Goal: Task Accomplishment & Management: Manage account settings

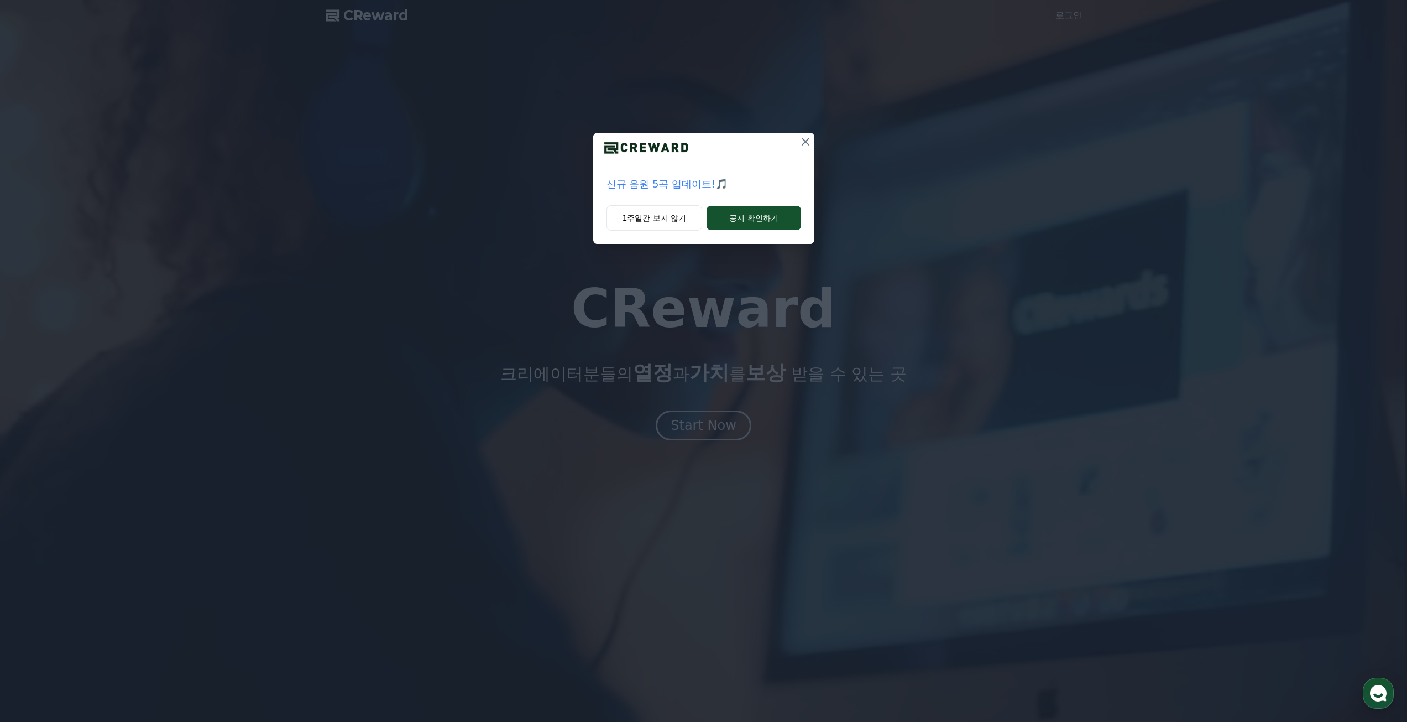
click at [802, 146] on icon at bounding box center [805, 141] width 13 height 13
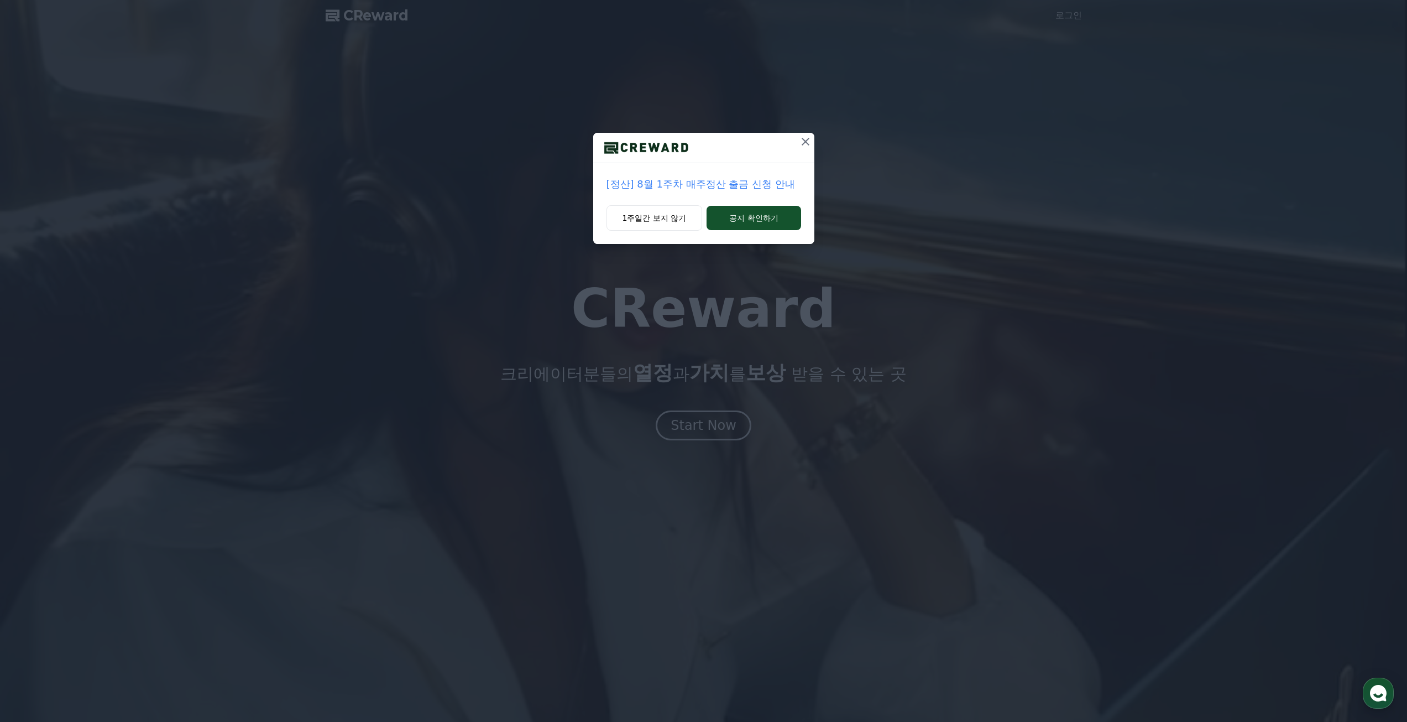
click at [809, 145] on icon at bounding box center [806, 142] width 8 height 8
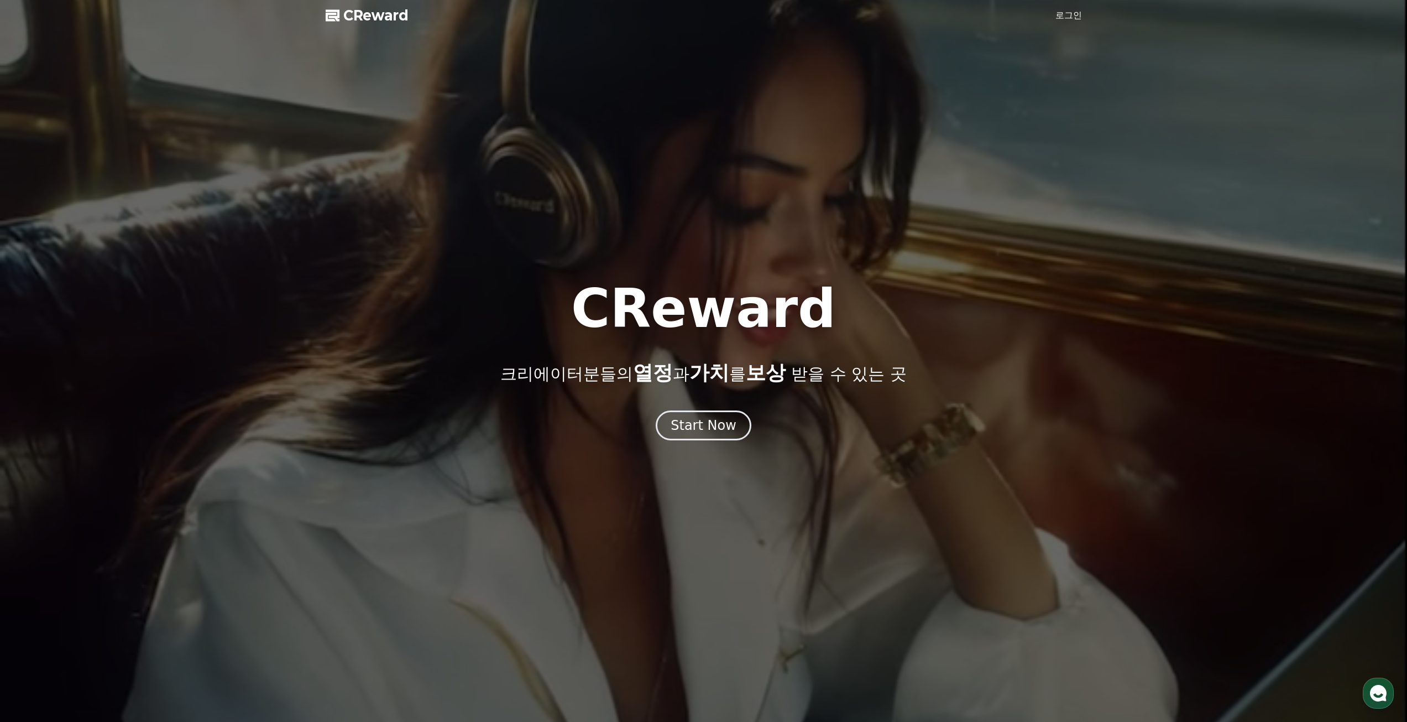
click at [1065, 17] on link "로그인" at bounding box center [1069, 15] width 27 height 13
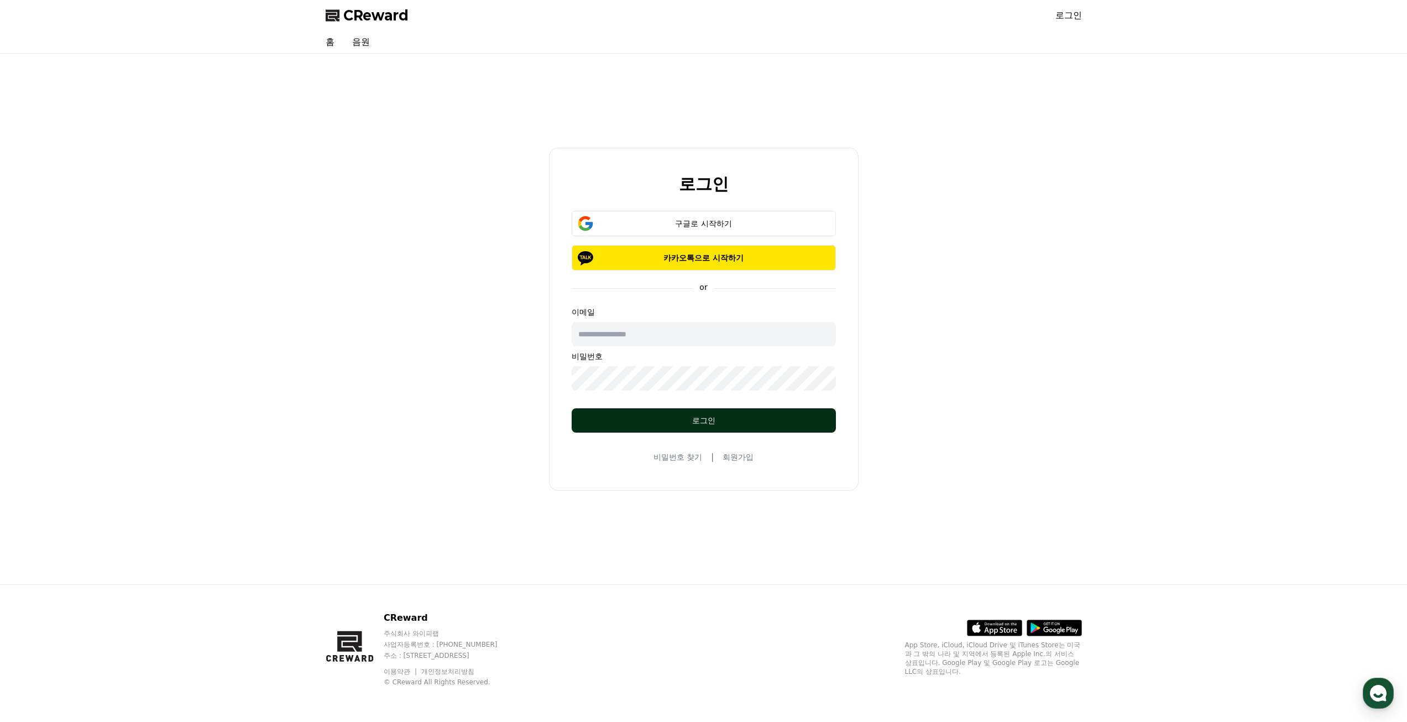
click at [699, 414] on button "로그인" at bounding box center [704, 420] width 264 height 24
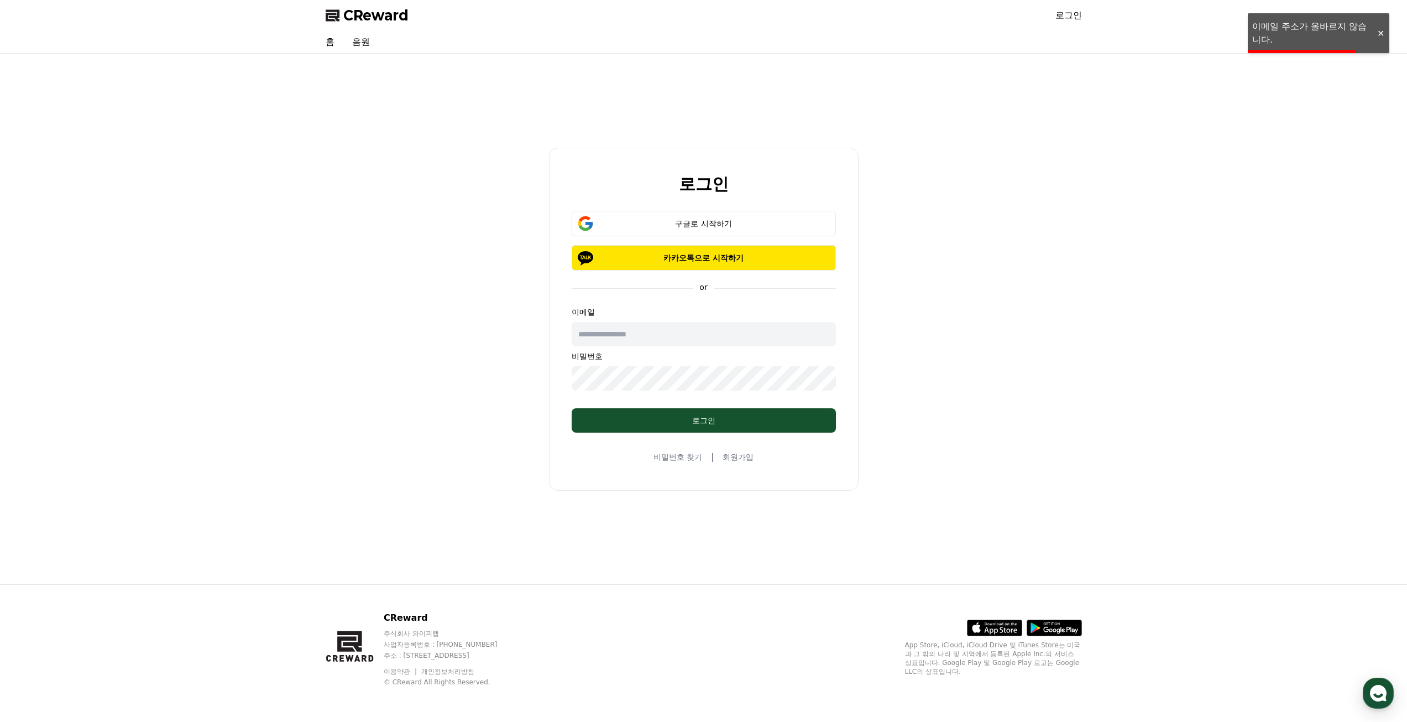
click at [750, 205] on div "로그인 구글로 시작하기 카카오톡으로 시작하기 or 이메일 비밀번호 로그인 비밀번호 찾기 | 회원가입" at bounding box center [704, 319] width 310 height 343
click at [761, 217] on button "구글로 시작하기" at bounding box center [704, 223] width 264 height 25
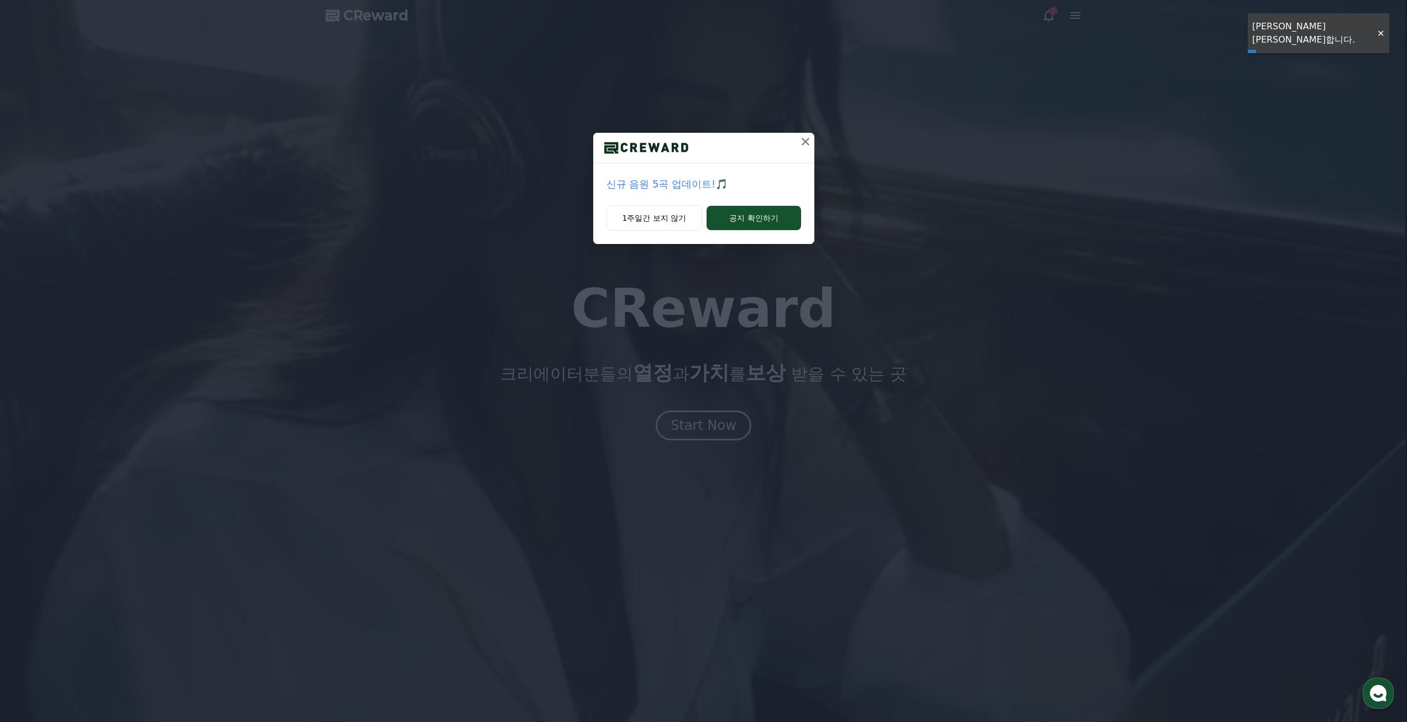
click at [806, 138] on icon at bounding box center [805, 141] width 13 height 13
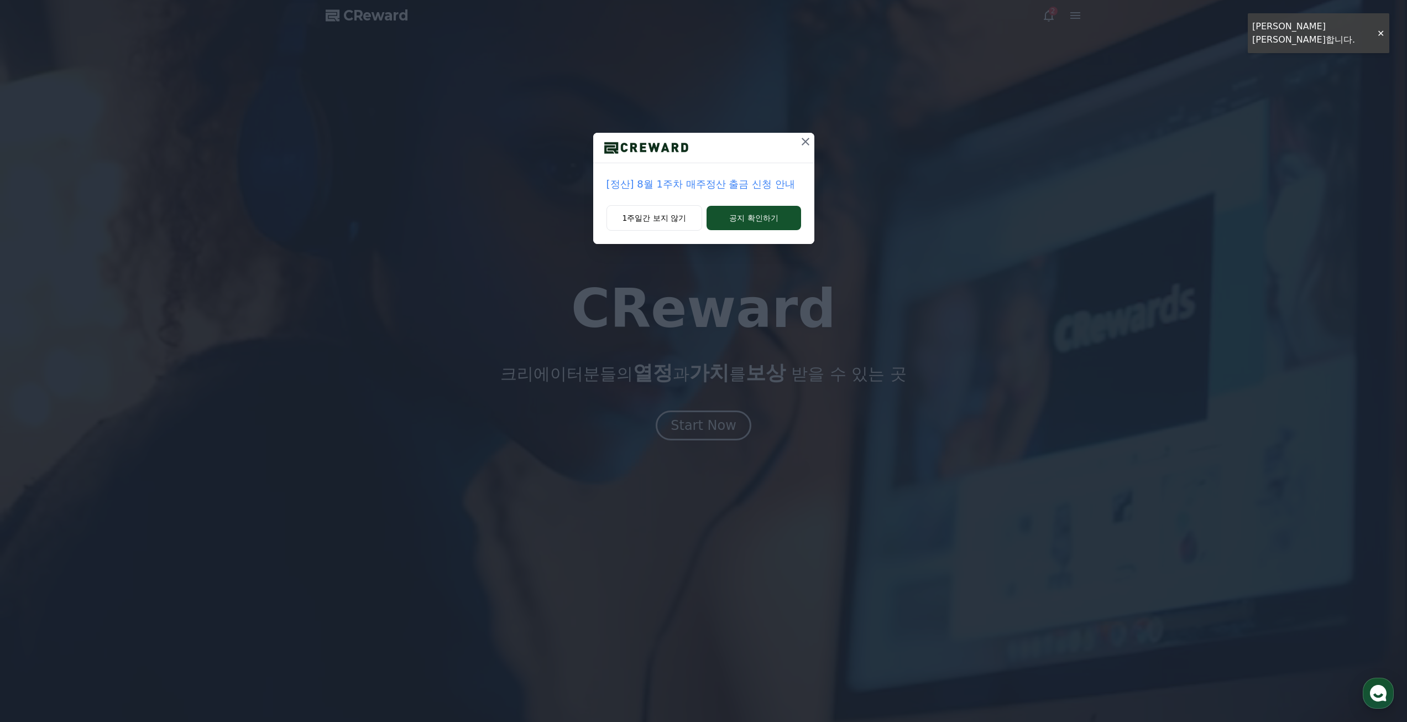
click at [806, 138] on icon at bounding box center [805, 141] width 13 height 13
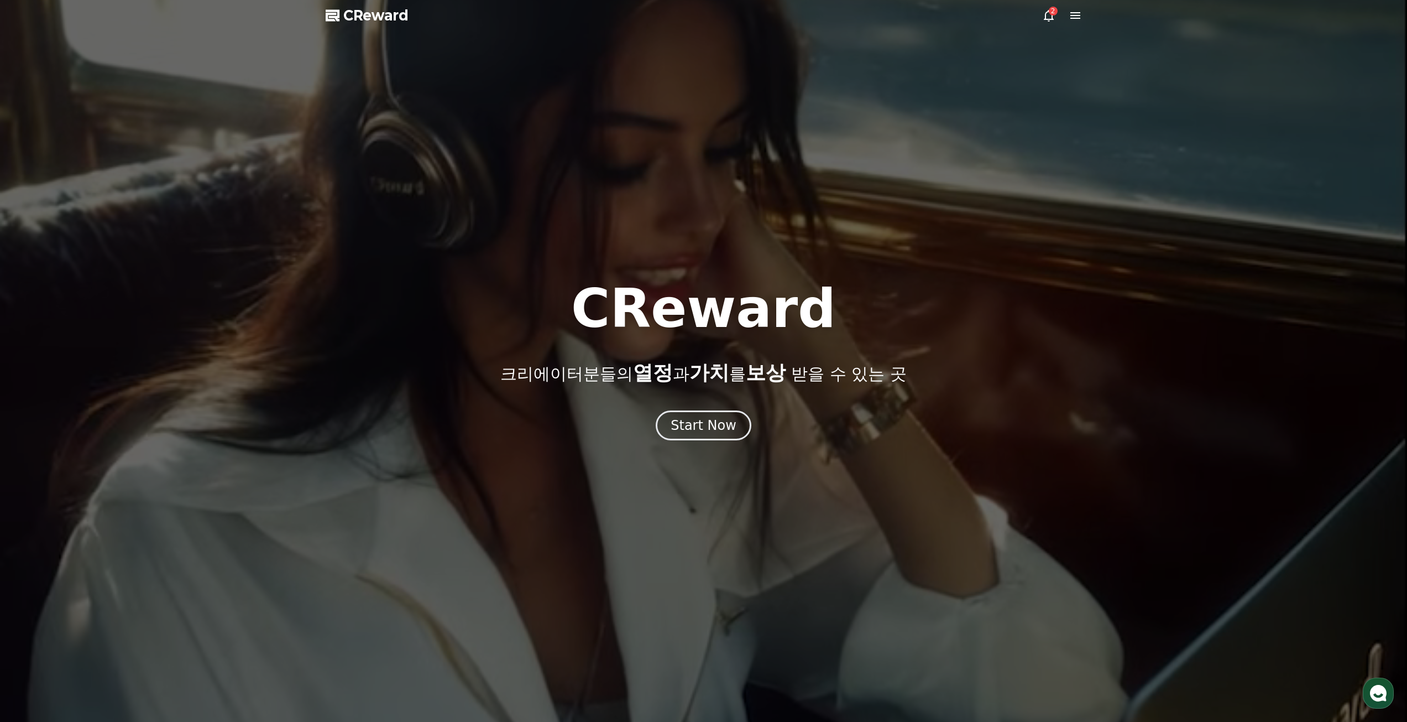
click at [1083, 14] on div at bounding box center [703, 361] width 1407 height 722
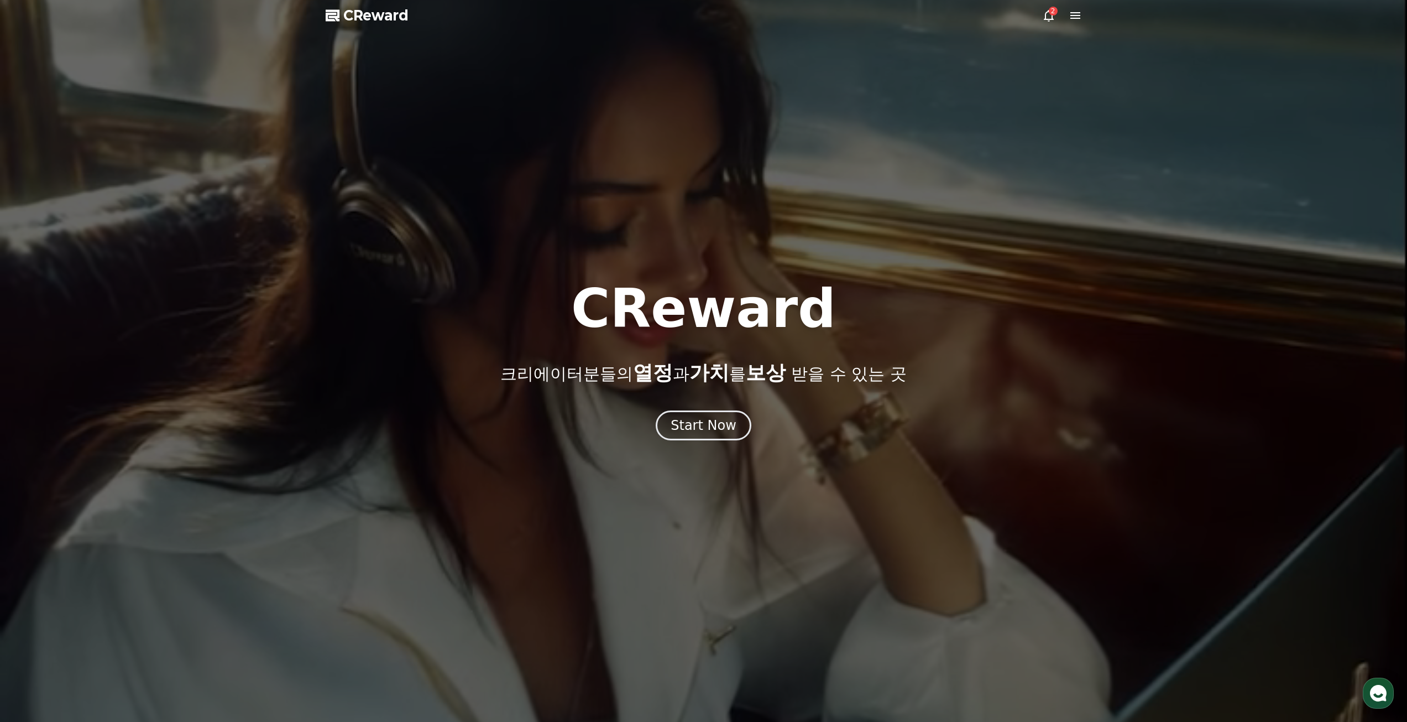
click at [1083, 14] on div at bounding box center [703, 361] width 1407 height 722
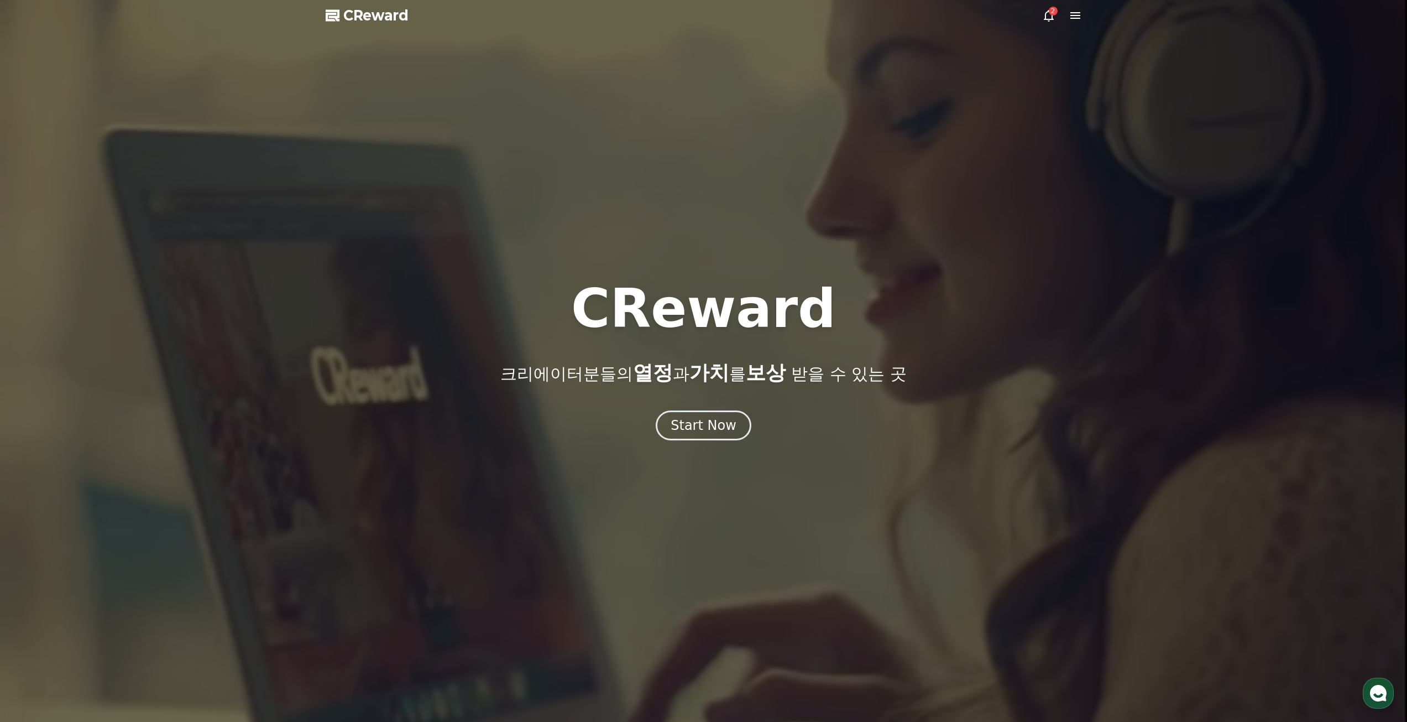
click at [1076, 14] on icon at bounding box center [1075, 15] width 13 height 13
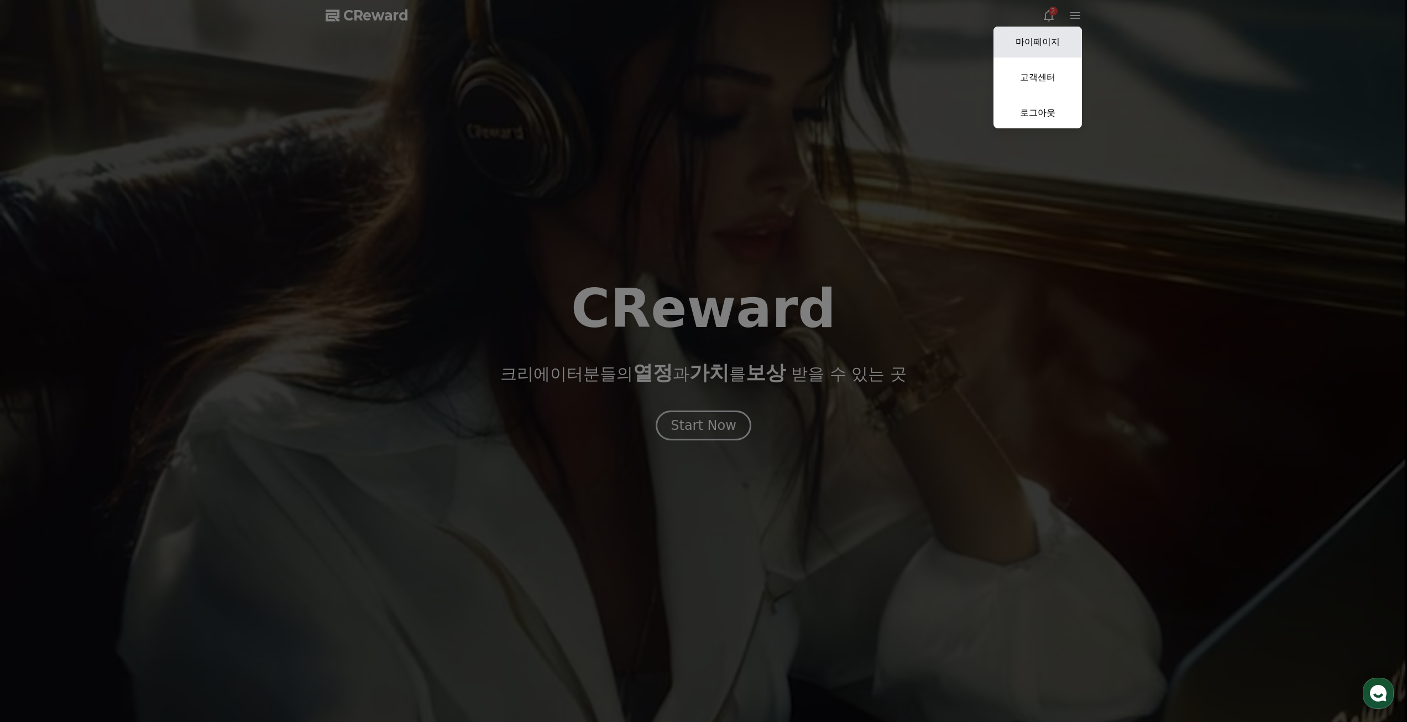
click at [1055, 34] on link "마이페이지" at bounding box center [1038, 42] width 88 height 31
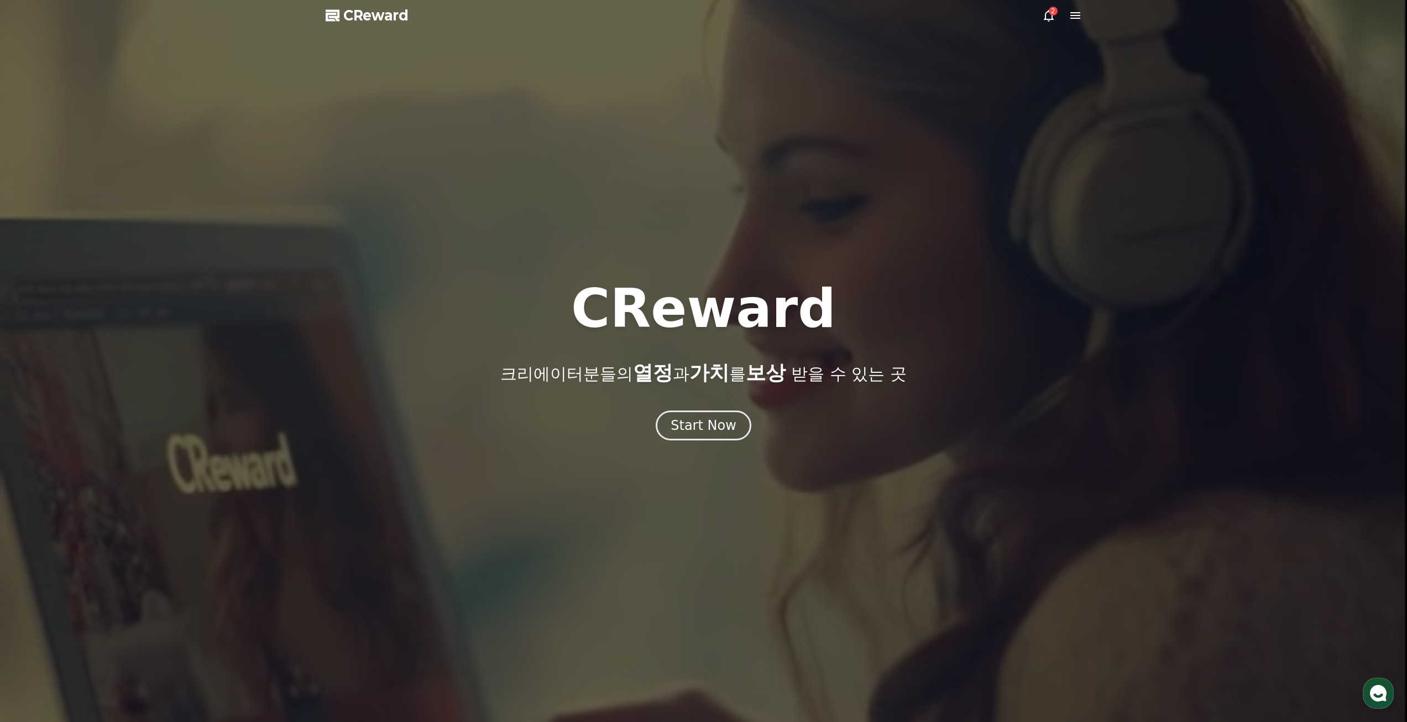
select select "**********"
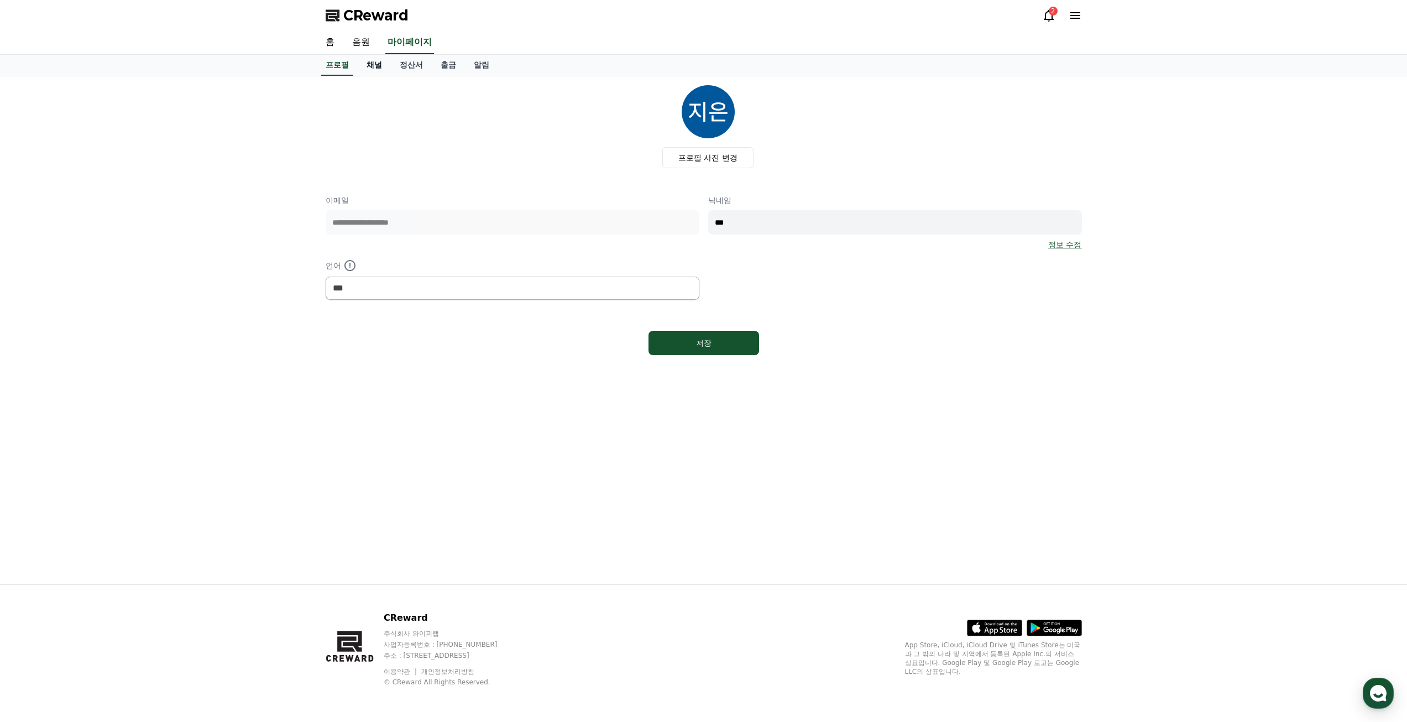
click at [378, 69] on link "채널" at bounding box center [374, 65] width 33 height 21
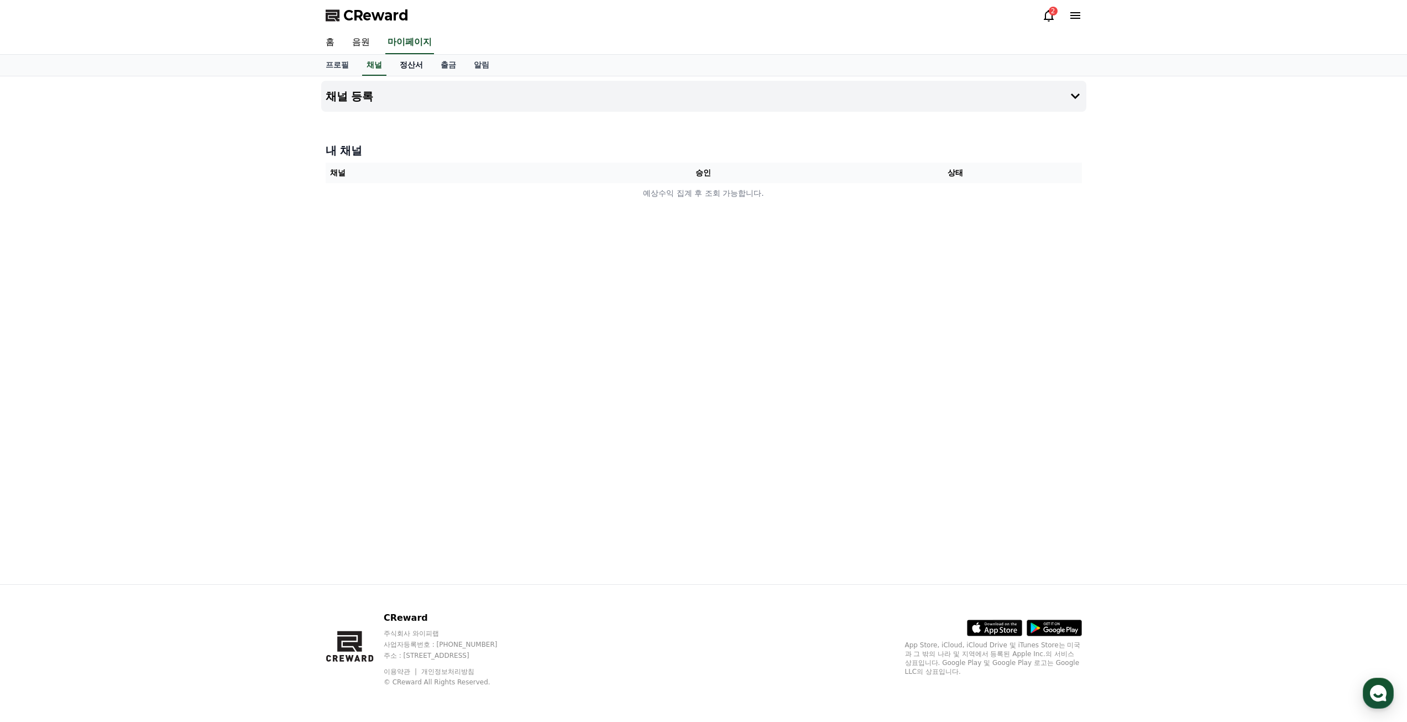
click at [408, 67] on link "정산서" at bounding box center [411, 65] width 41 height 21
click at [429, 65] on div "프로필 채널 정산서 출금 알림" at bounding box center [704, 65] width 774 height 21
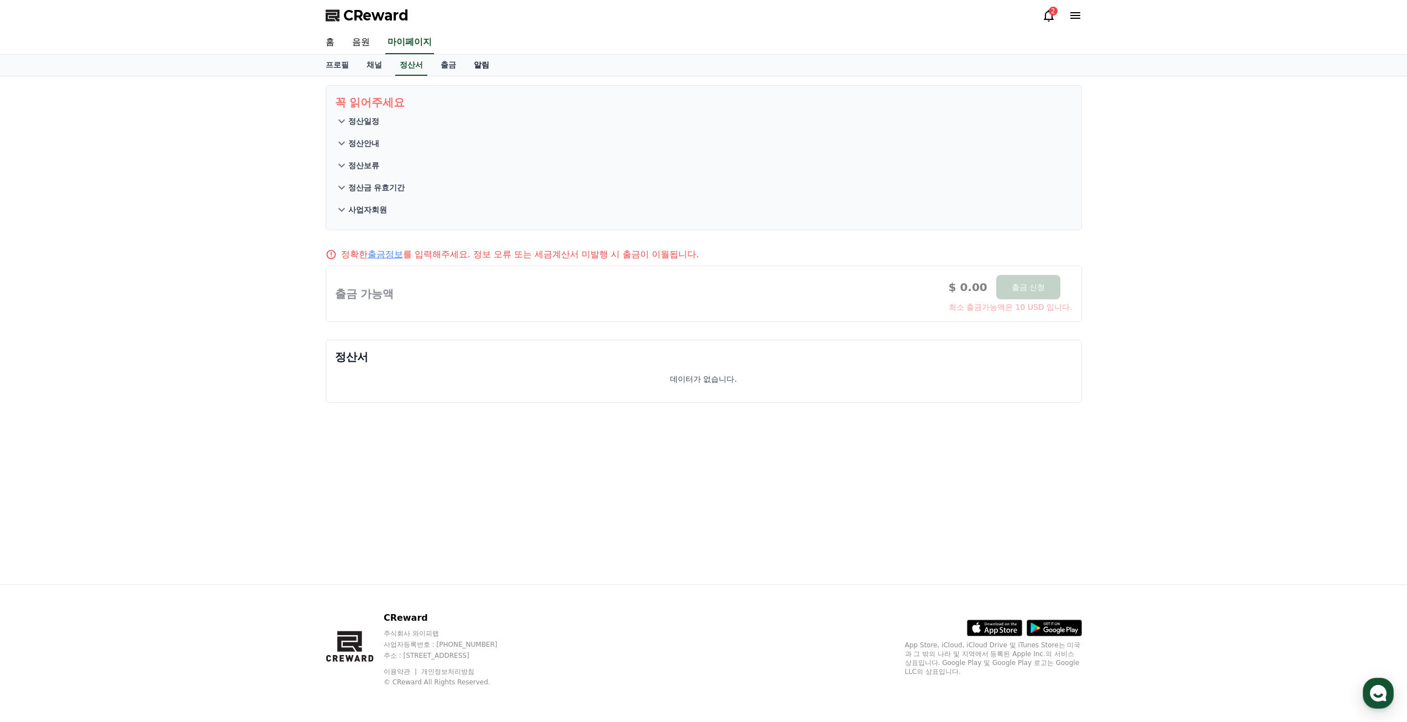
click at [470, 65] on link "알림" at bounding box center [481, 65] width 33 height 21
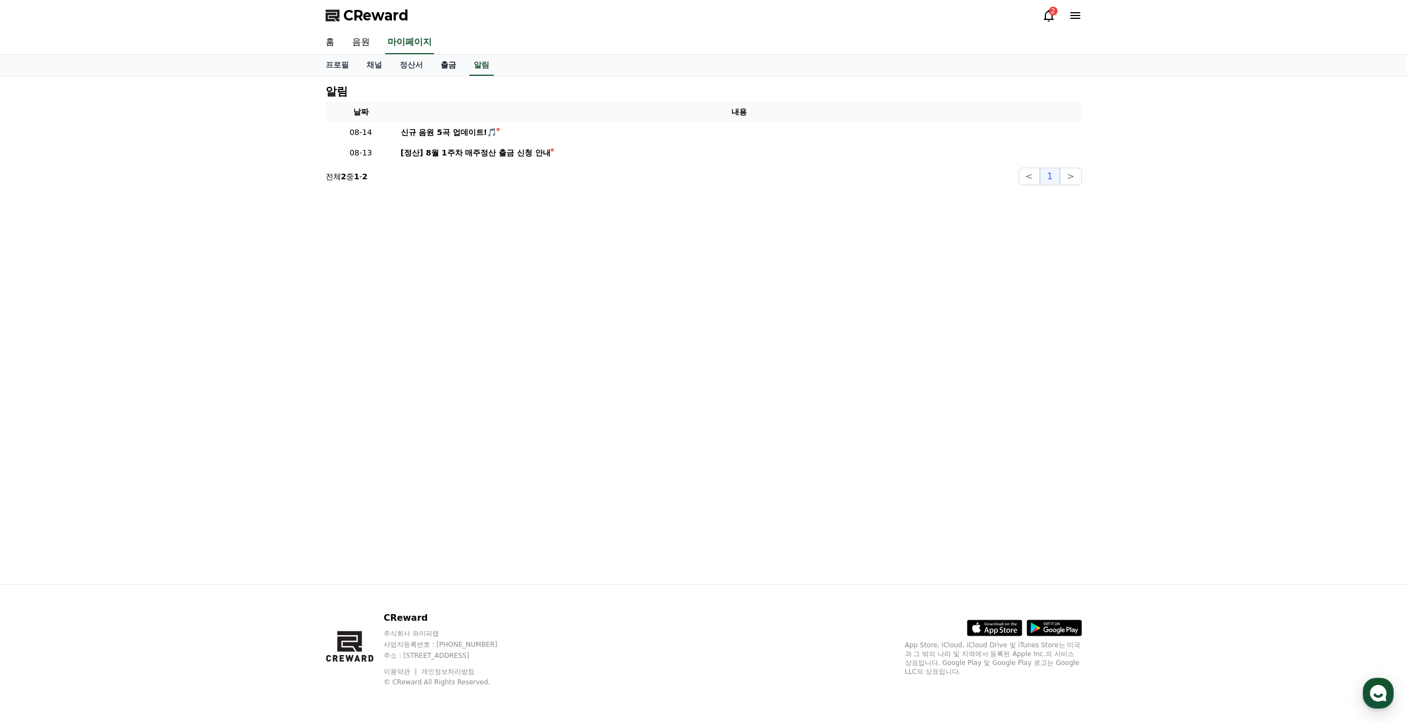
click at [435, 67] on link "출금" at bounding box center [448, 65] width 33 height 21
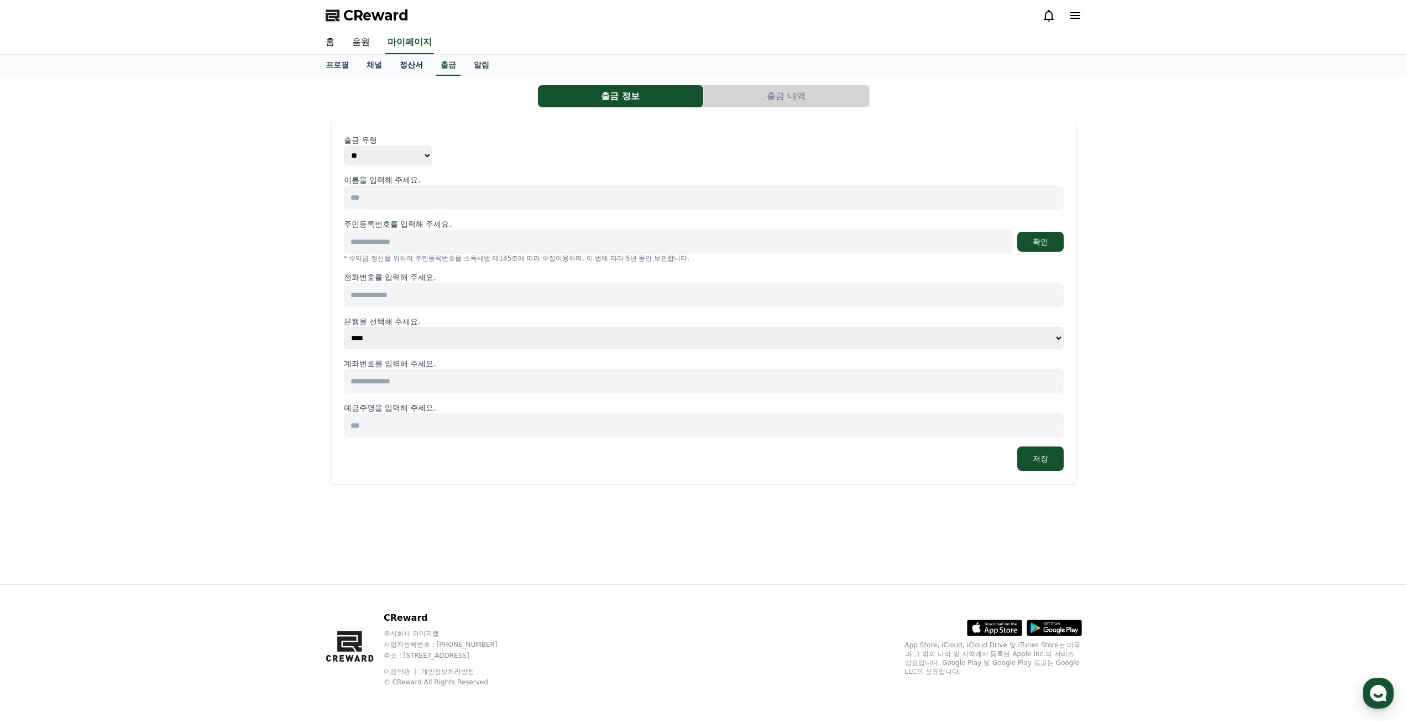
click at [410, 67] on link "정산서" at bounding box center [411, 65] width 41 height 21
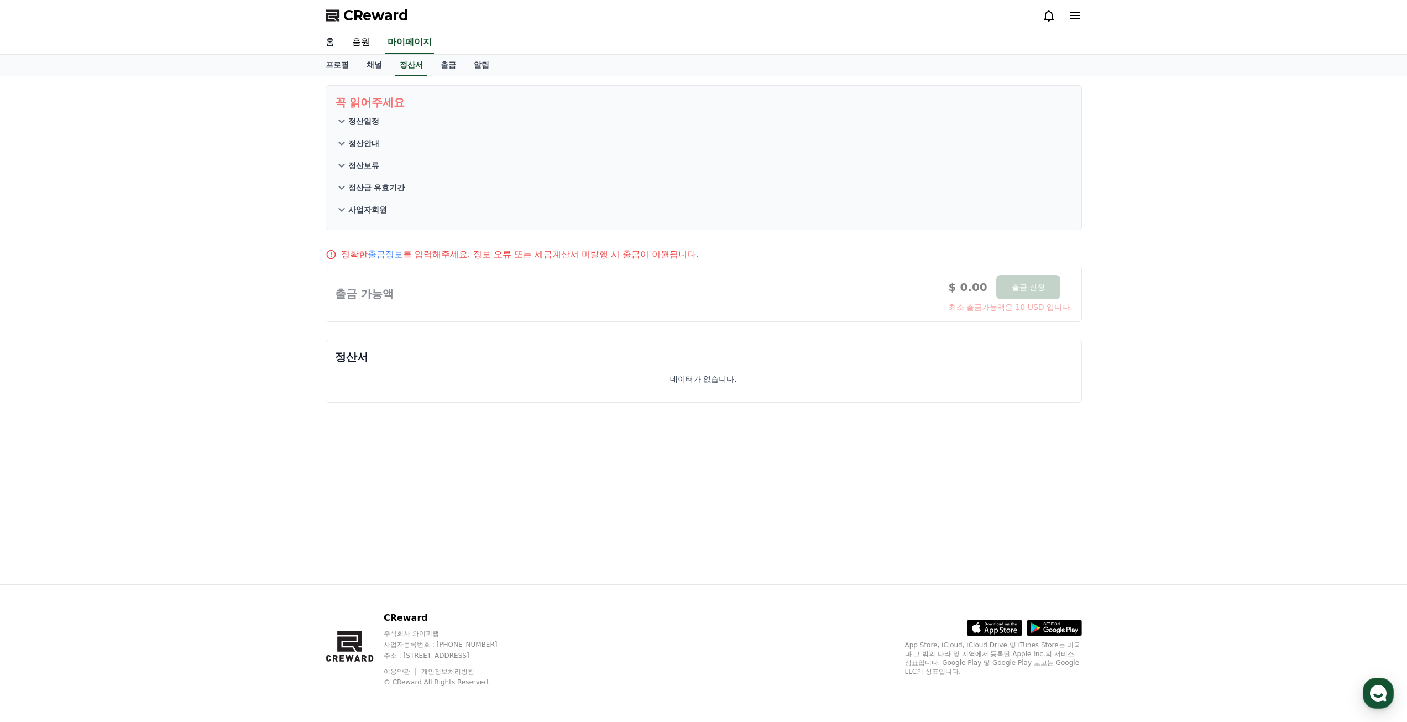
click at [330, 41] on link "홈" at bounding box center [330, 42] width 27 height 23
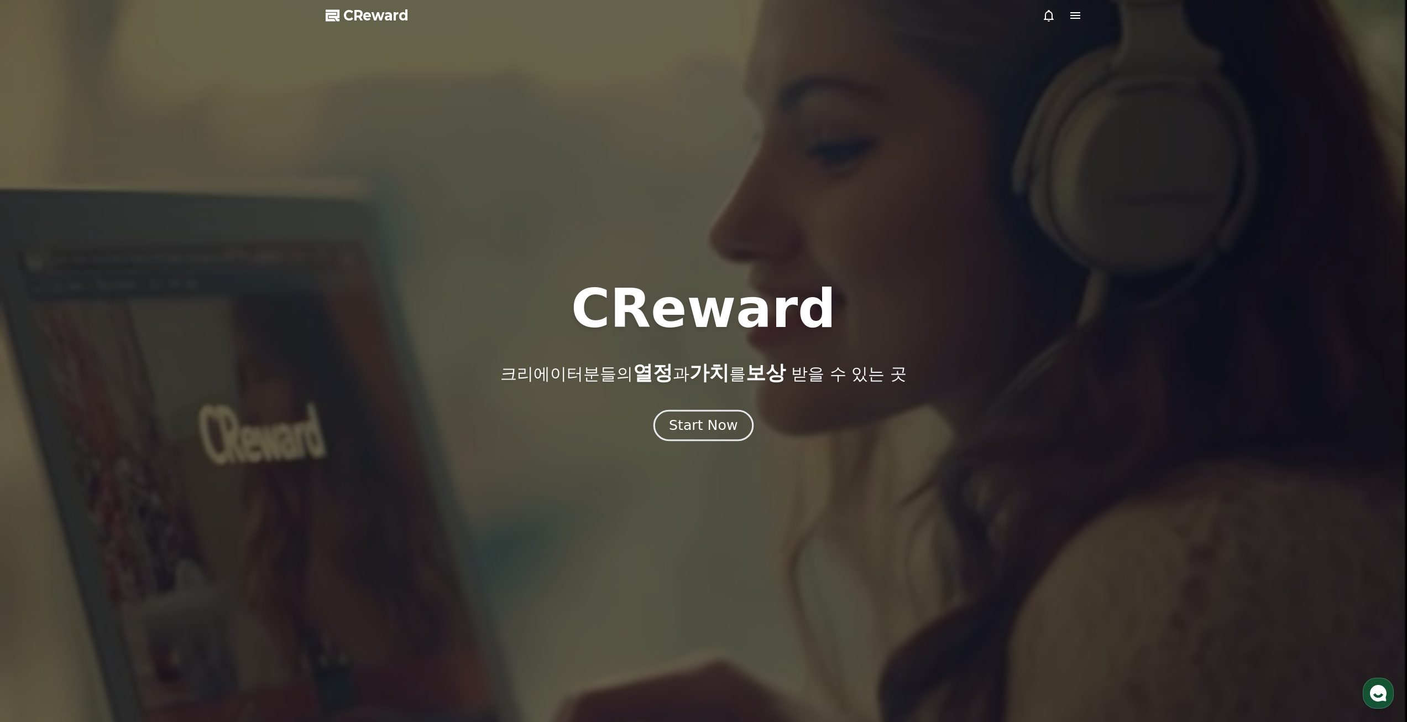
click at [718, 418] on div "Start Now" at bounding box center [703, 425] width 69 height 19
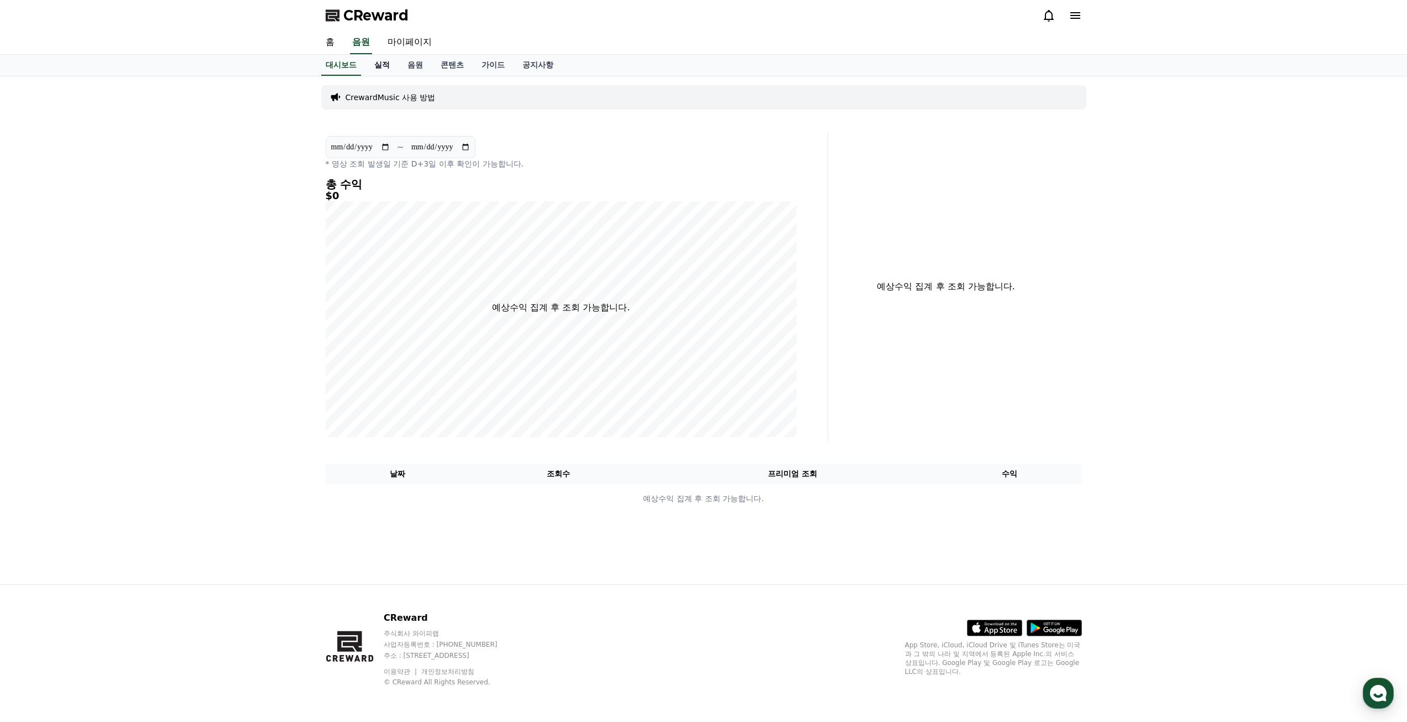
click at [383, 70] on link "실적" at bounding box center [382, 65] width 33 height 21
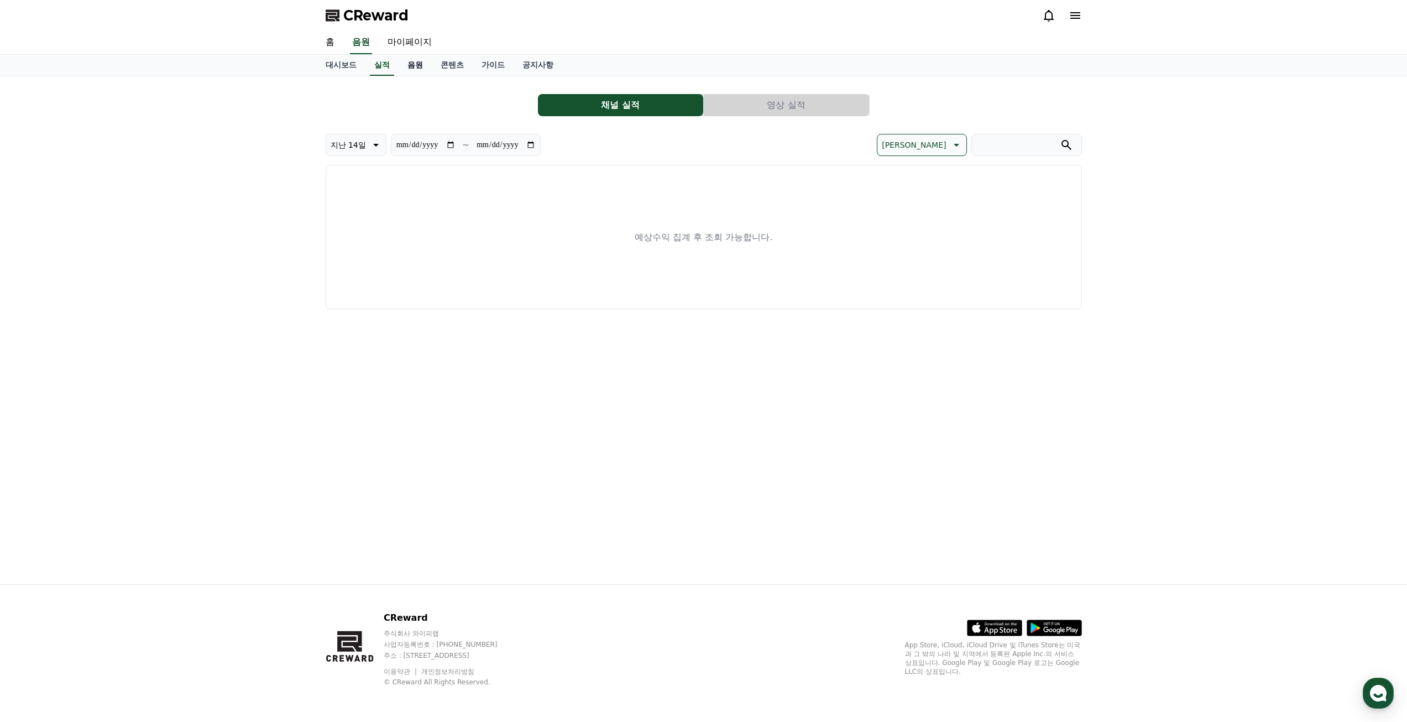
click at [410, 67] on link "음원" at bounding box center [415, 65] width 33 height 21
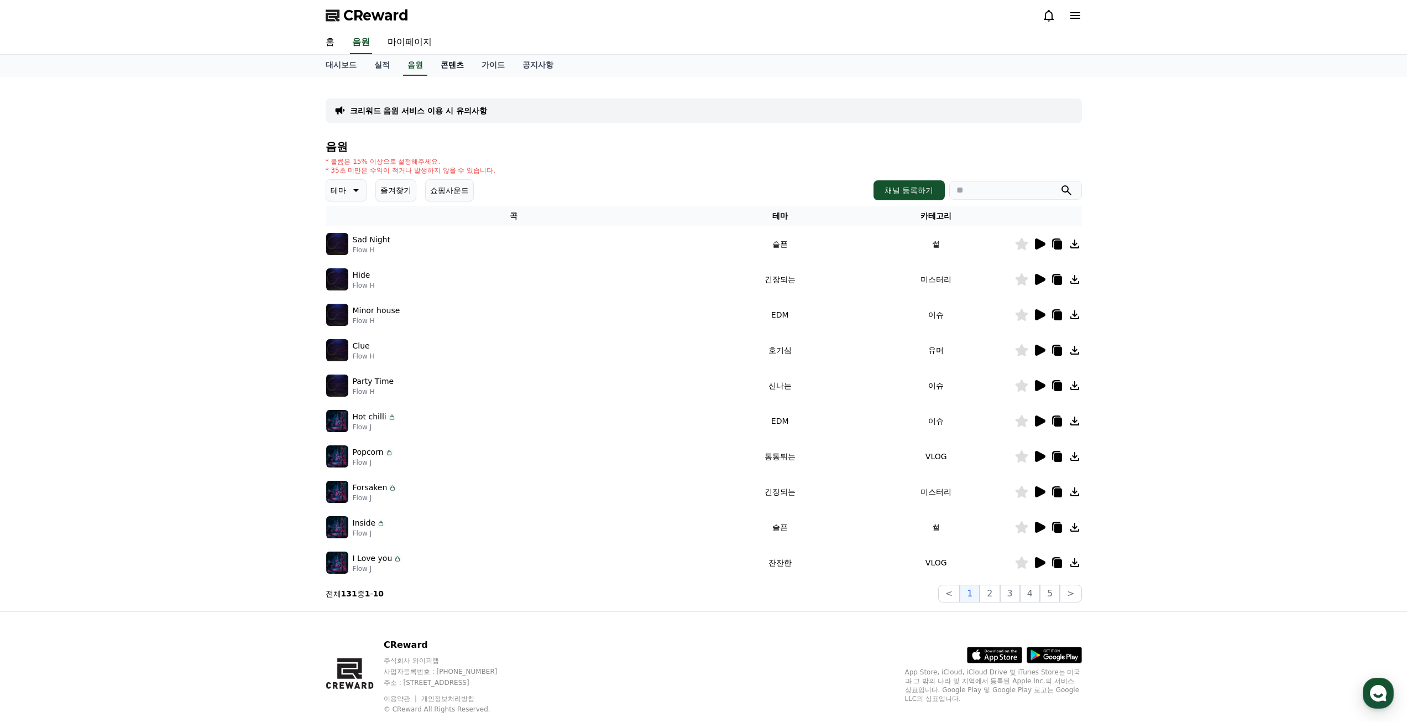
click at [449, 75] on link "콘텐츠" at bounding box center [452, 65] width 41 height 21
click at [488, 70] on link "가이드" at bounding box center [493, 65] width 41 height 21
click at [515, 69] on link "공지사항" at bounding box center [538, 65] width 49 height 21
click at [333, 41] on link "홈" at bounding box center [330, 42] width 27 height 23
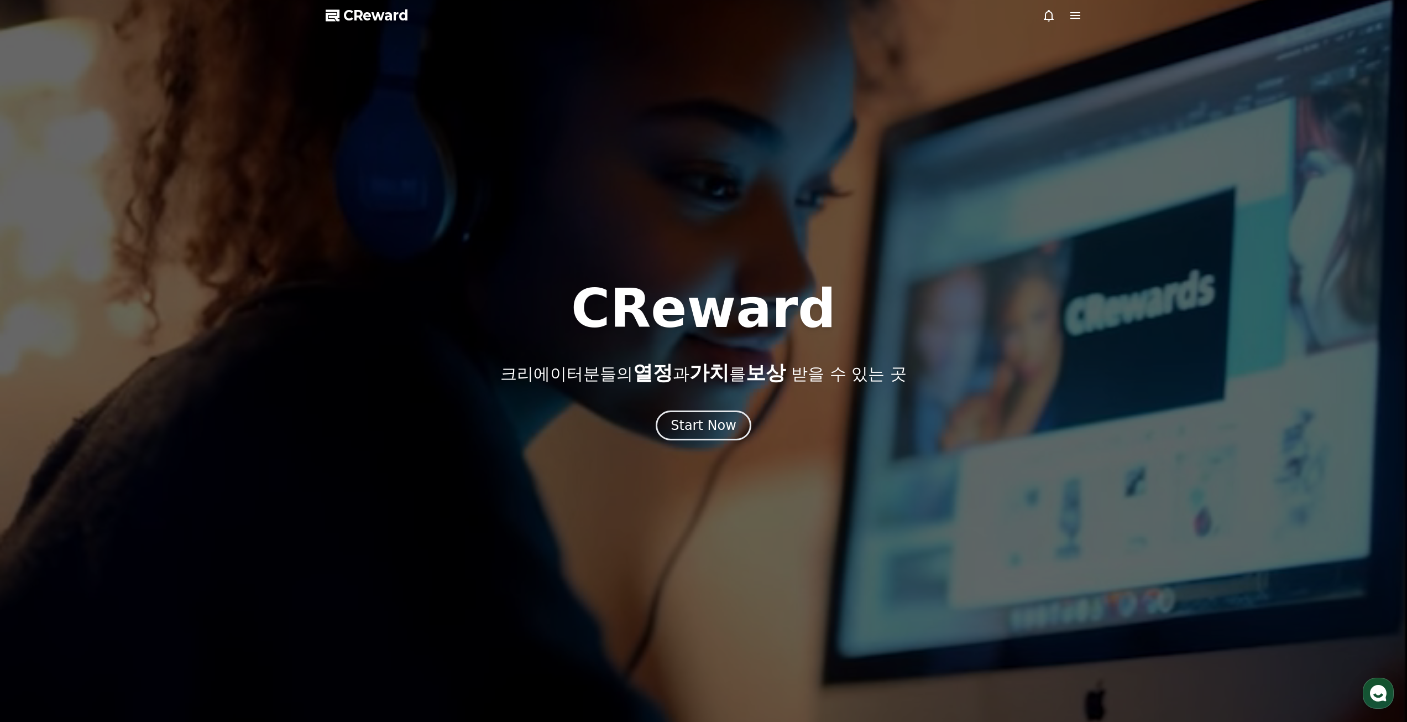
drag, startPoint x: 1067, startPoint y: 488, endPoint x: 947, endPoint y: 223, distance: 290.5
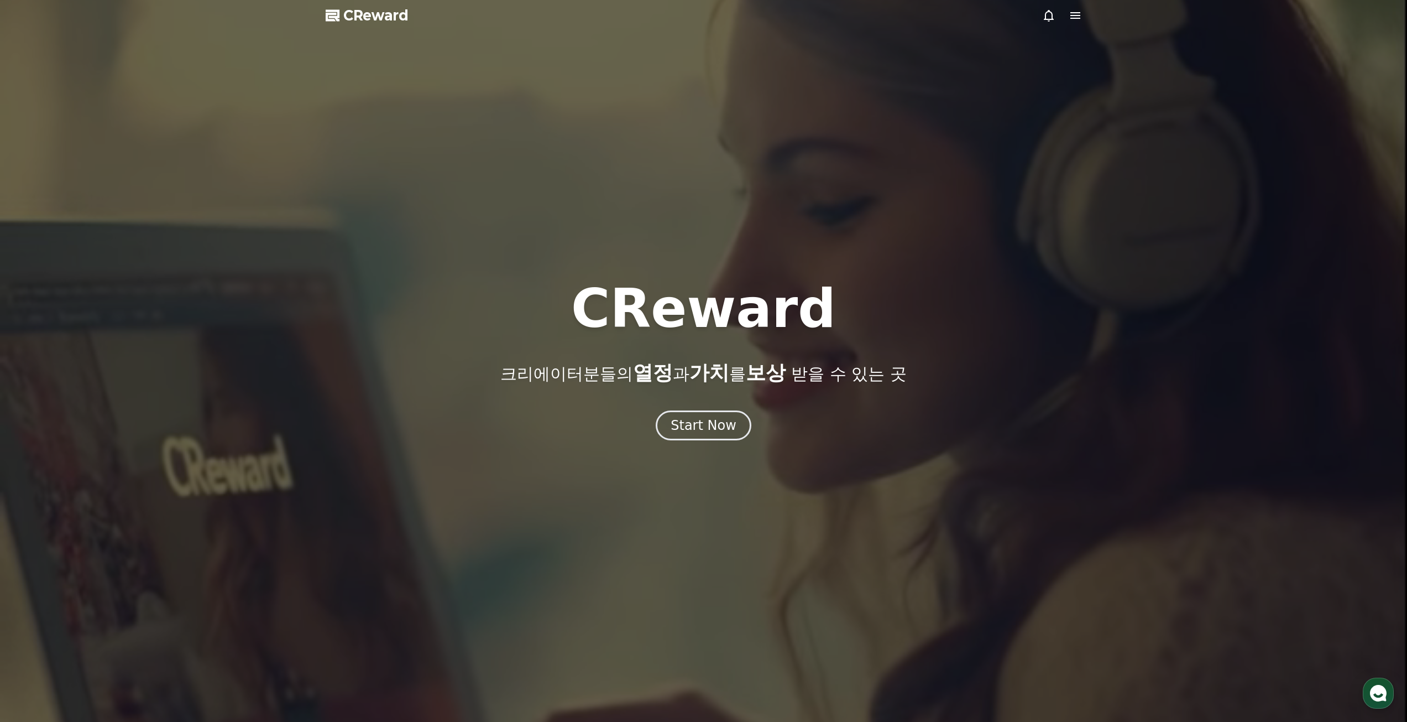
click at [372, 8] on span "CReward" at bounding box center [375, 16] width 65 height 18
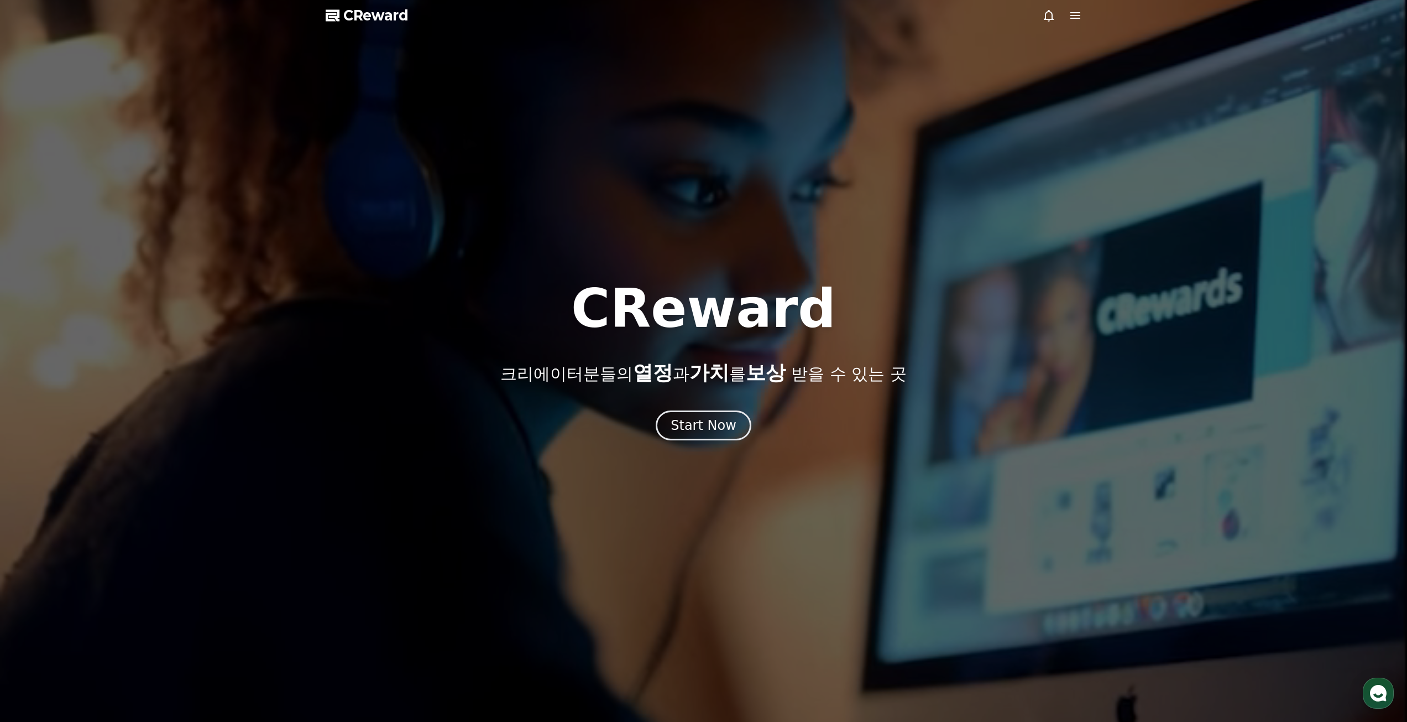
click at [374, 18] on span "CReward" at bounding box center [375, 16] width 65 height 18
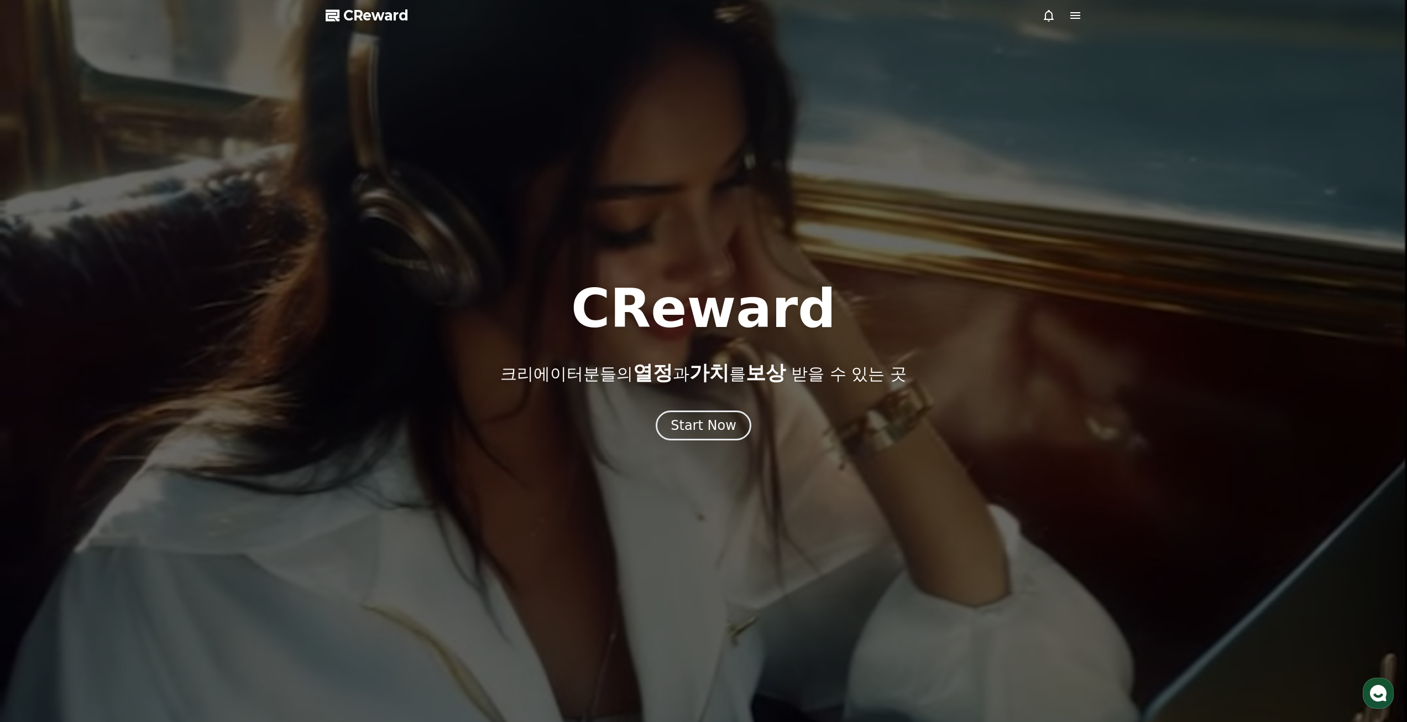
click at [372, 23] on span "CReward" at bounding box center [375, 16] width 65 height 18
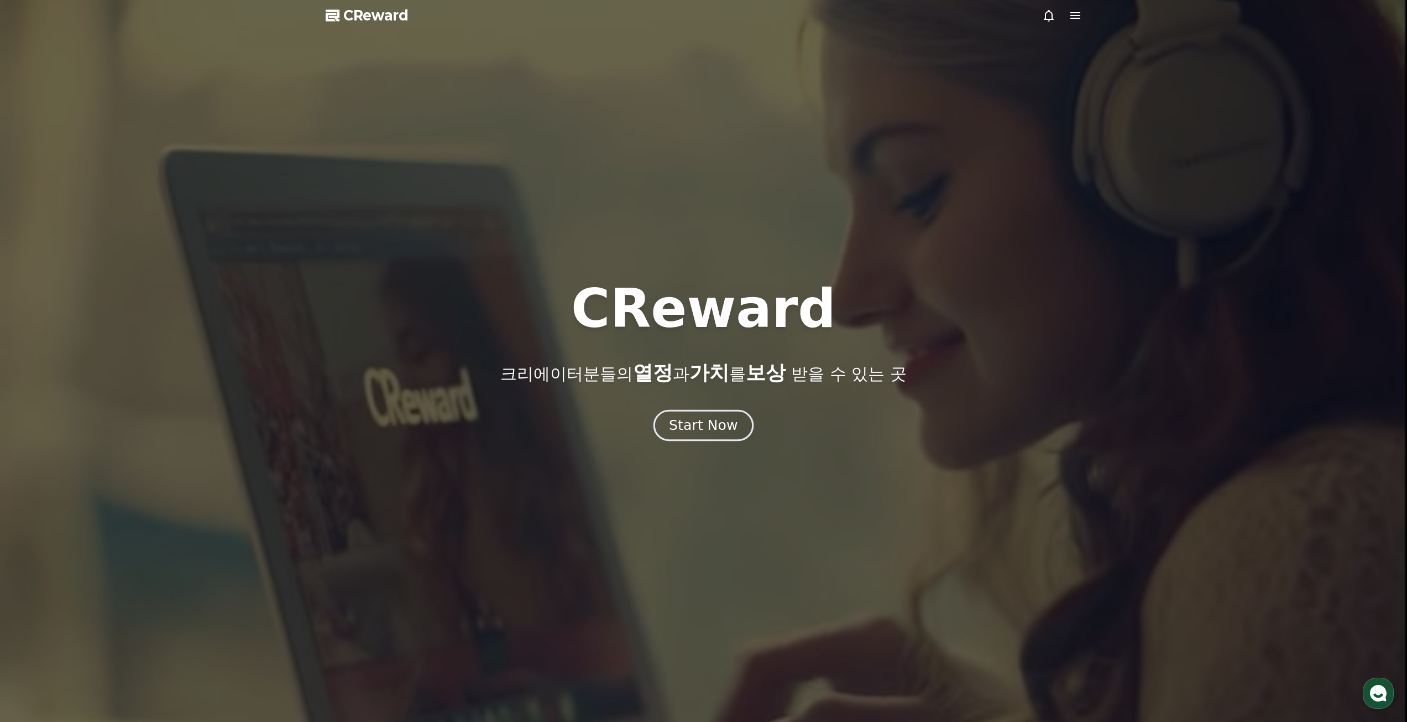
click at [713, 427] on div "Start Now" at bounding box center [703, 425] width 69 height 19
